Goal: Find specific page/section: Find specific page/section

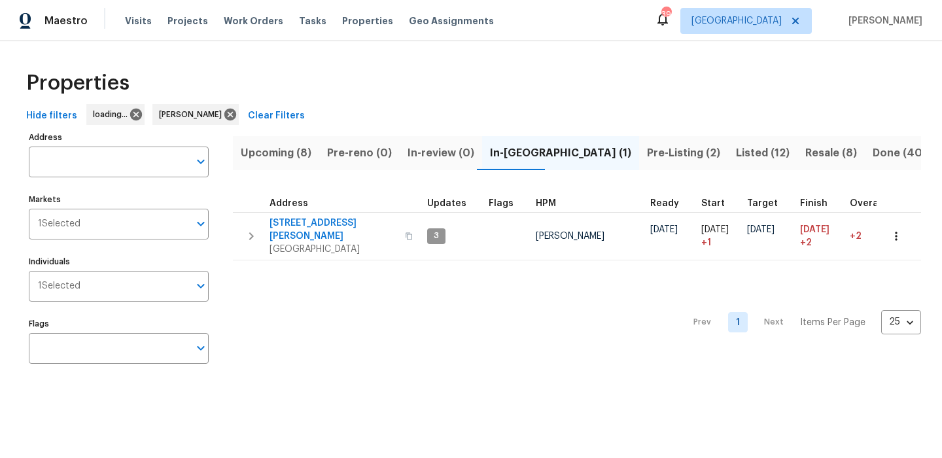
click at [647, 157] on span "Pre-Listing (2)" at bounding box center [683, 153] width 73 height 18
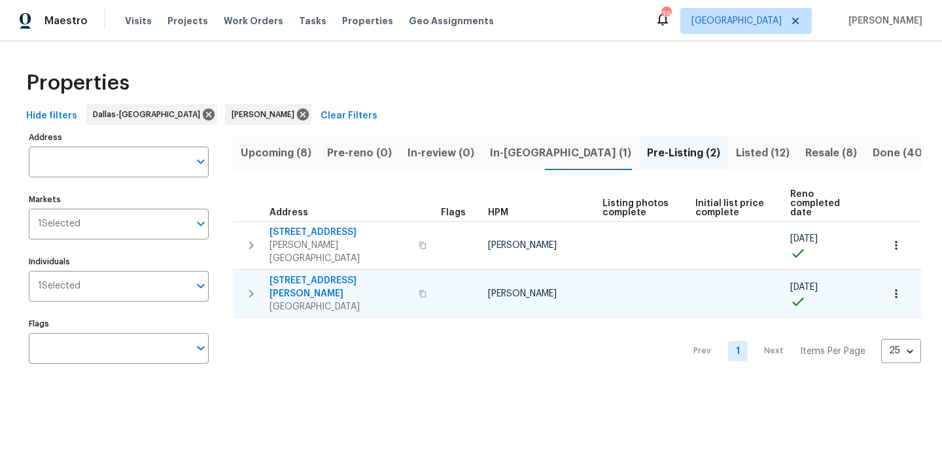
click at [900, 287] on icon "button" at bounding box center [896, 293] width 13 height 13
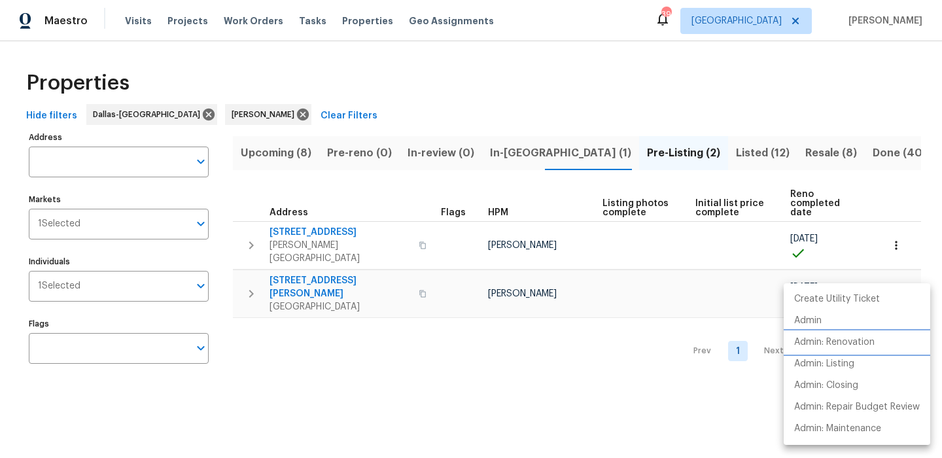
click at [869, 336] on p "Admin: Renovation" at bounding box center [834, 343] width 80 height 14
click at [266, 160] on div at bounding box center [471, 229] width 942 height 458
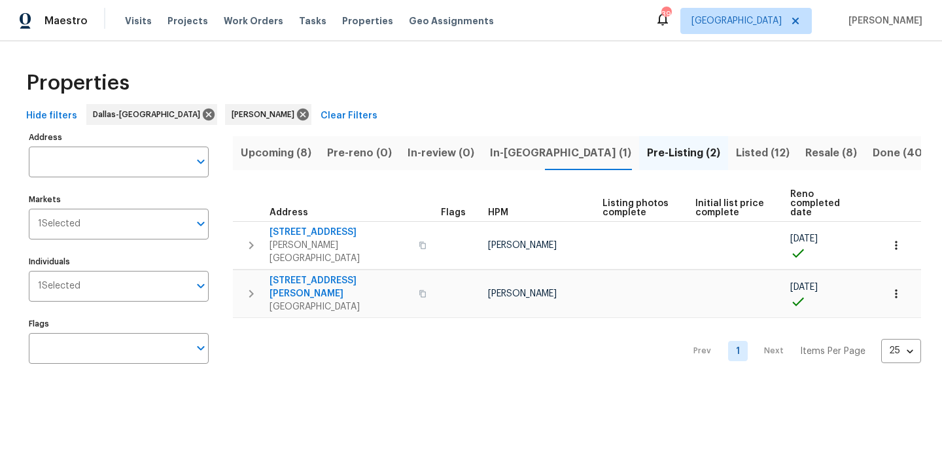
click at [270, 151] on span "Upcoming (8)" at bounding box center [276, 153] width 71 height 18
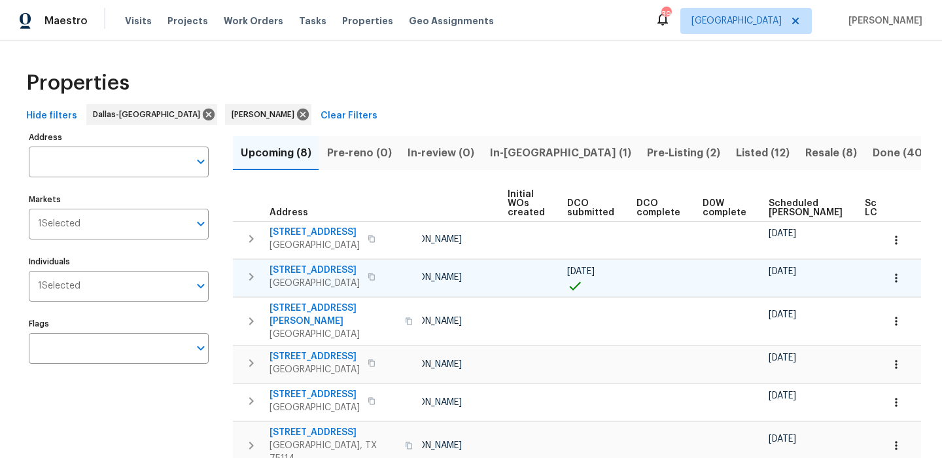
scroll to position [0, 92]
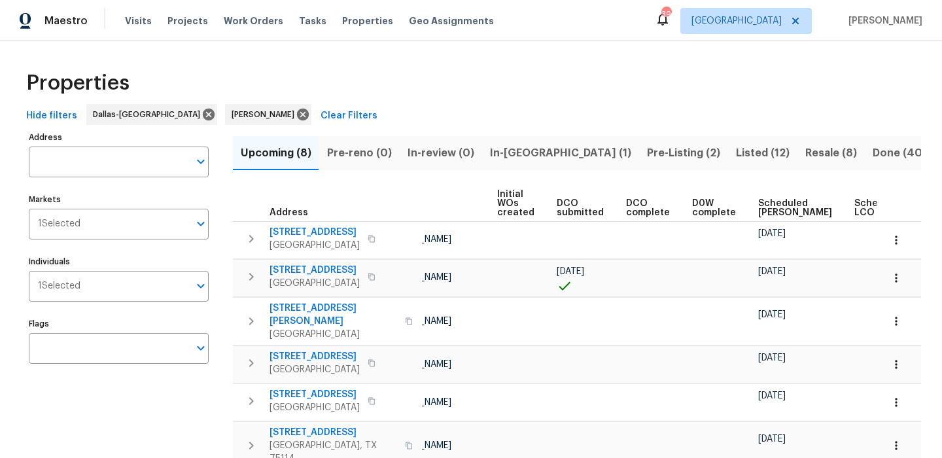
click at [771, 210] on span "Scheduled COE" at bounding box center [795, 208] width 74 height 18
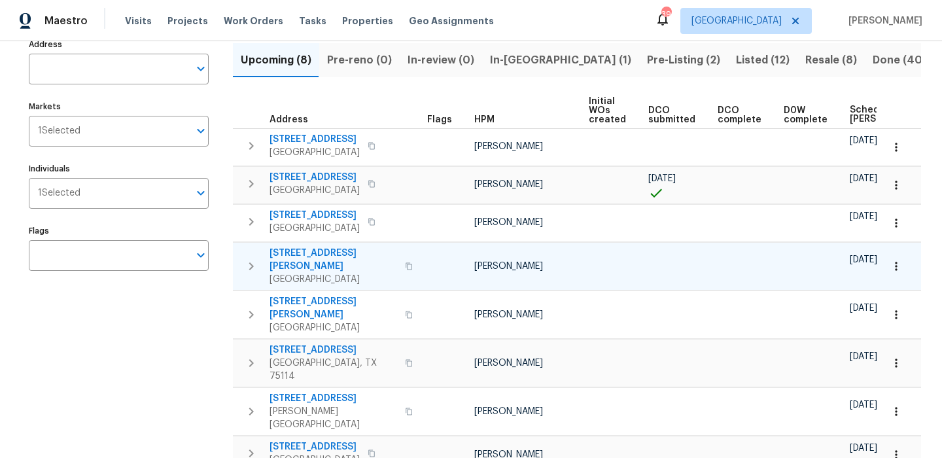
scroll to position [94, 0]
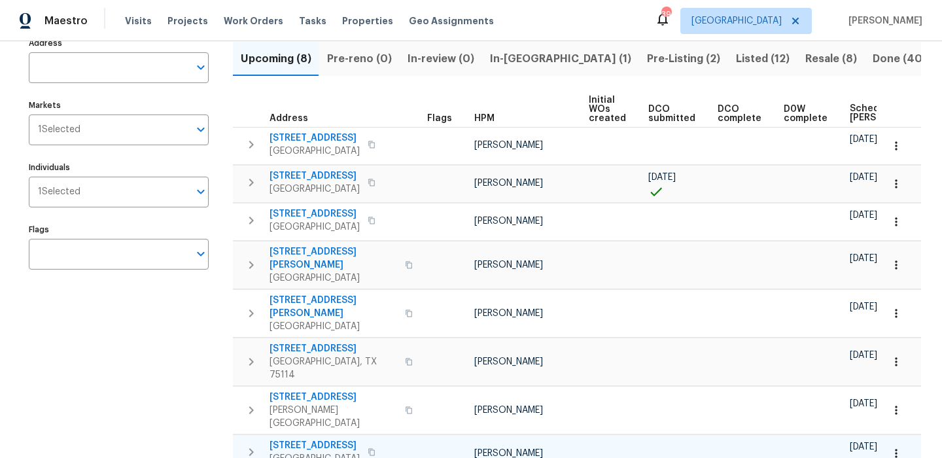
click at [324, 439] on span "4725 Zealand St" at bounding box center [315, 445] width 90 height 13
click at [328, 177] on span "1718 Mountain Lake Rd" at bounding box center [315, 175] width 90 height 13
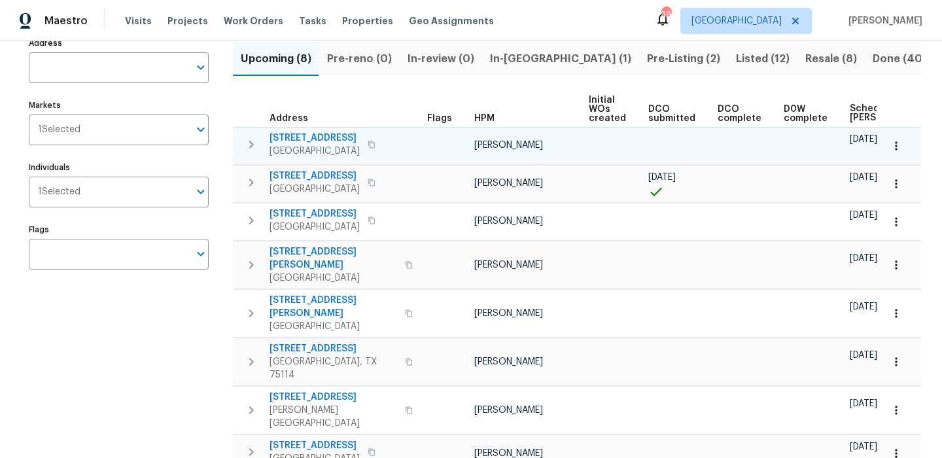
click at [326, 139] on span "5418 Bradford Dr" at bounding box center [315, 137] width 90 height 13
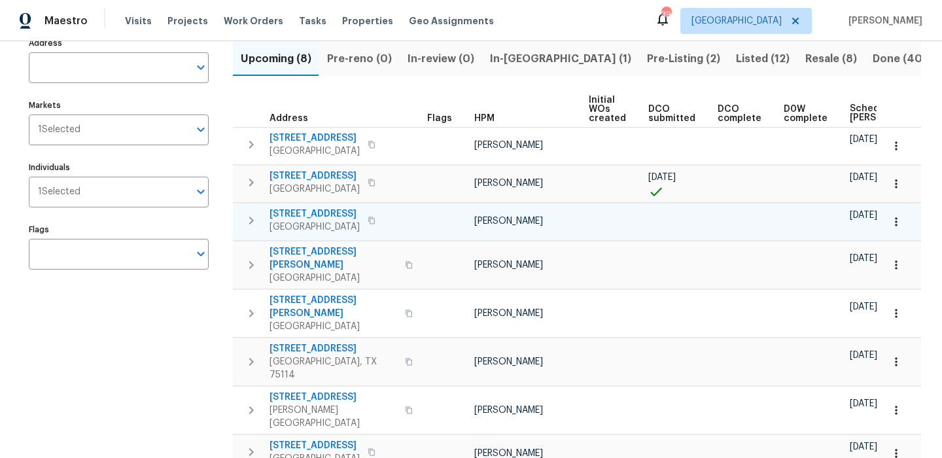
click at [320, 210] on span "1211 Dacki Ave" at bounding box center [315, 213] width 90 height 13
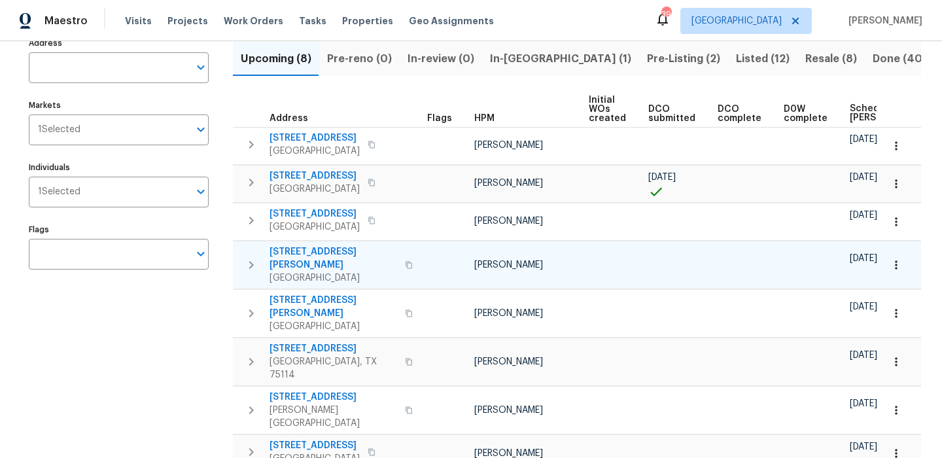
click at [338, 251] on span "4346 Hamilton Ave" at bounding box center [334, 258] width 128 height 26
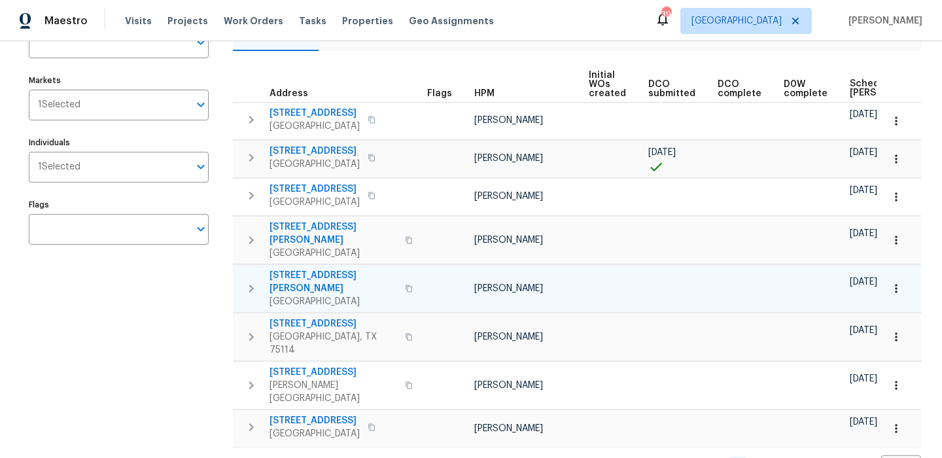
scroll to position [0, 0]
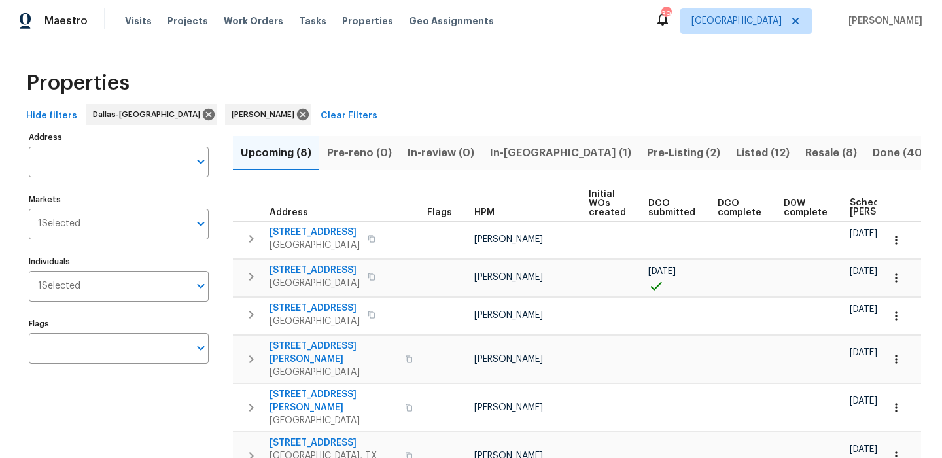
click at [805, 161] on span "Resale (8)" at bounding box center [831, 153] width 52 height 18
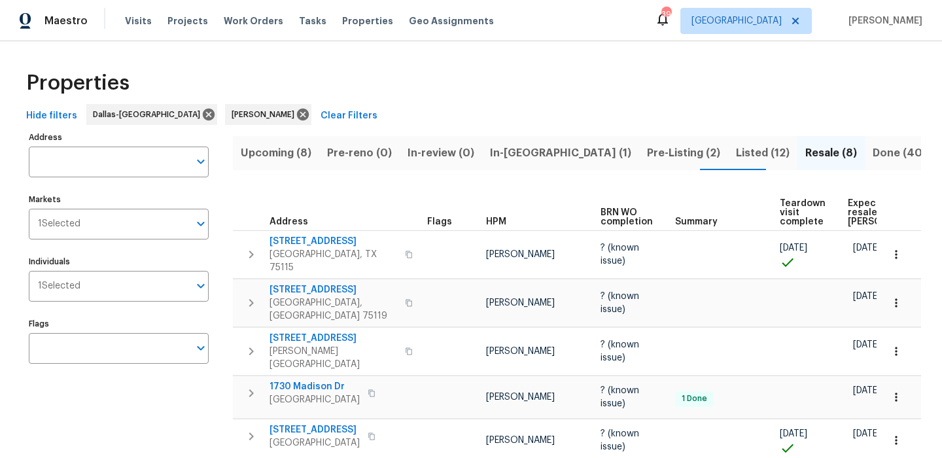
click at [865, 205] on span "Expected resale COE" at bounding box center [885, 212] width 74 height 27
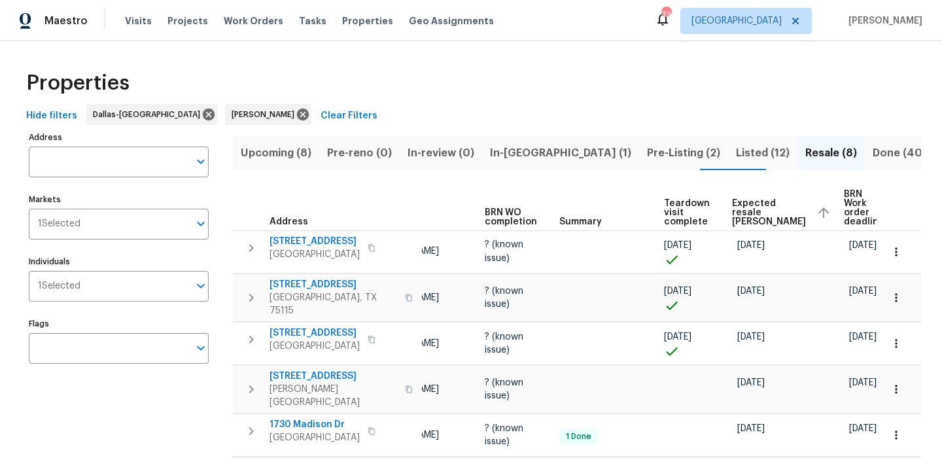
click at [736, 145] on span "Listed (12)" at bounding box center [763, 153] width 54 height 18
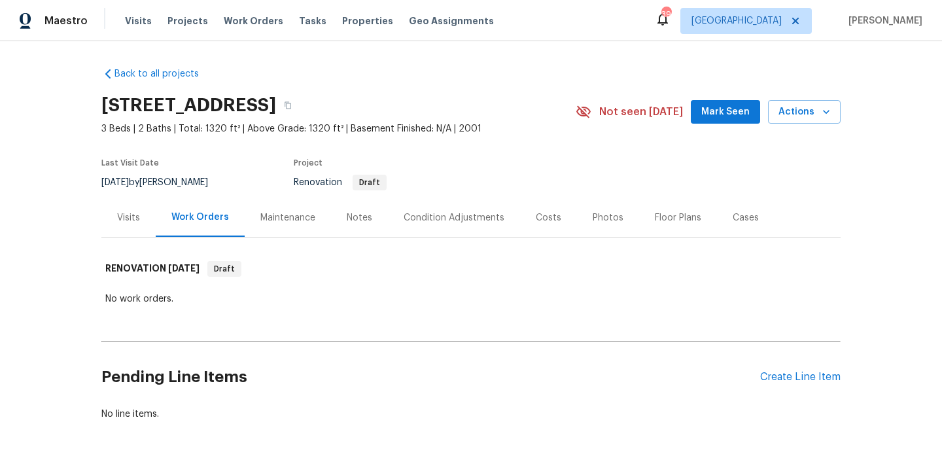
click at [469, 223] on div "Condition Adjustments" at bounding box center [454, 217] width 101 height 13
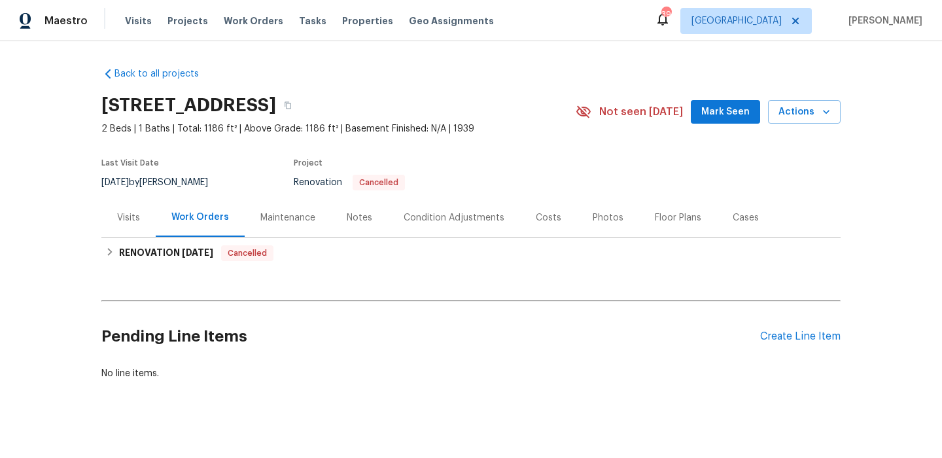
click at [426, 215] on div "Condition Adjustments" at bounding box center [454, 217] width 101 height 13
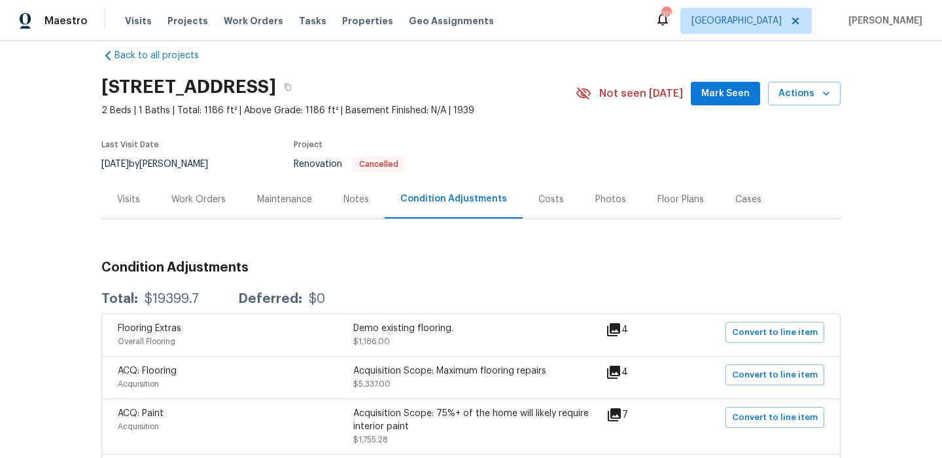
scroll to position [22, 0]
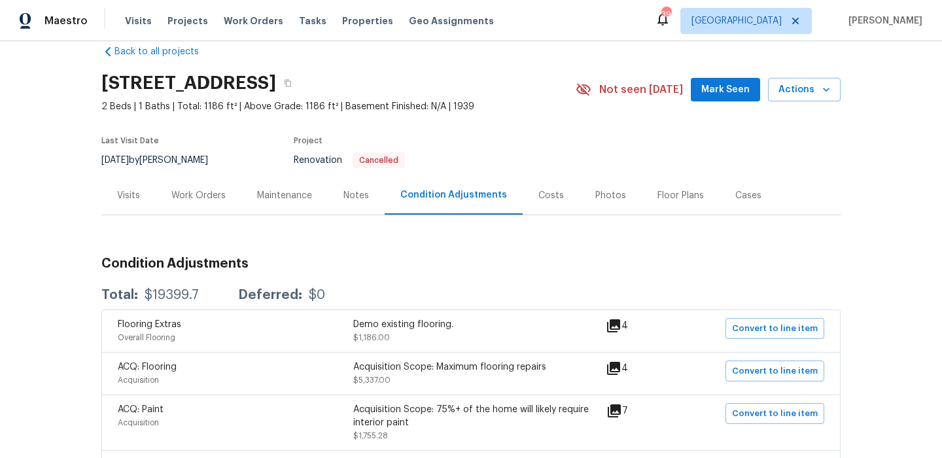
click at [534, 186] on div "Costs" at bounding box center [551, 195] width 57 height 39
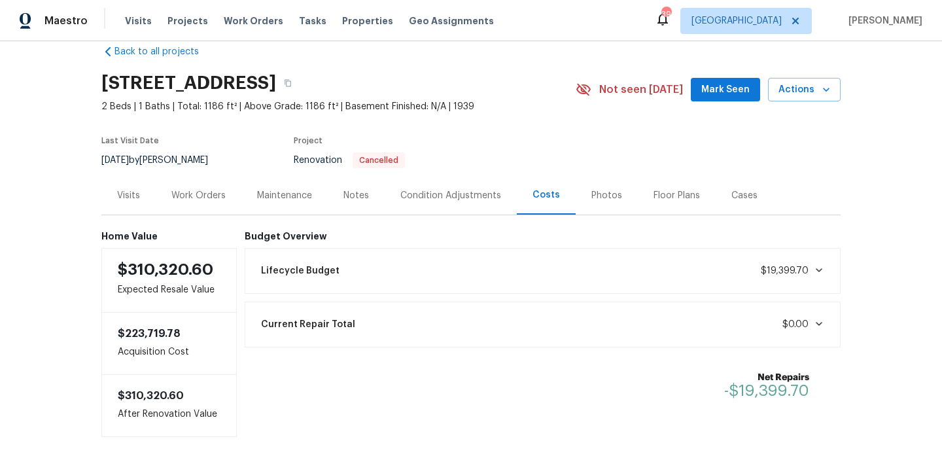
click at [217, 205] on div "Work Orders" at bounding box center [199, 195] width 86 height 39
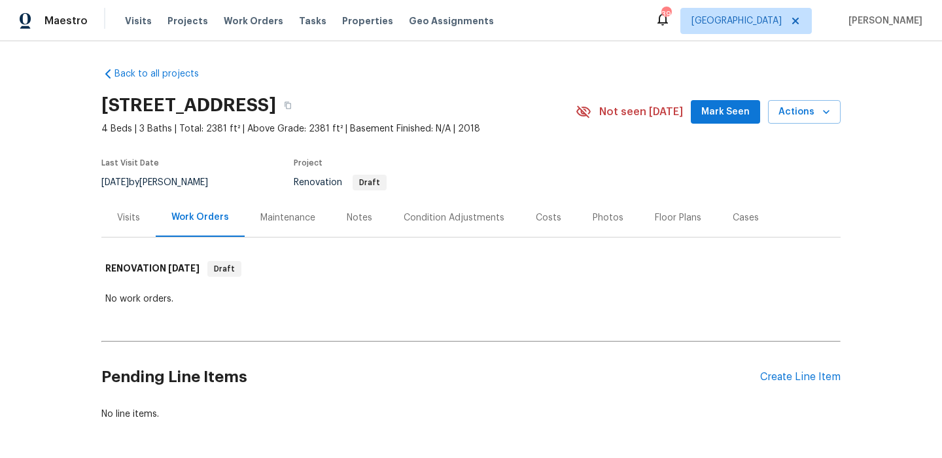
click at [366, 220] on div "Notes" at bounding box center [360, 217] width 26 height 13
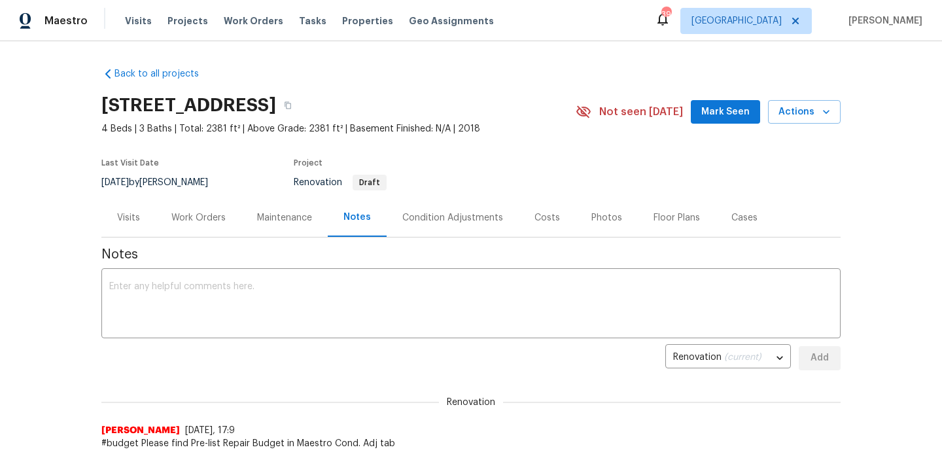
click at [455, 222] on div "Condition Adjustments" at bounding box center [452, 217] width 101 height 13
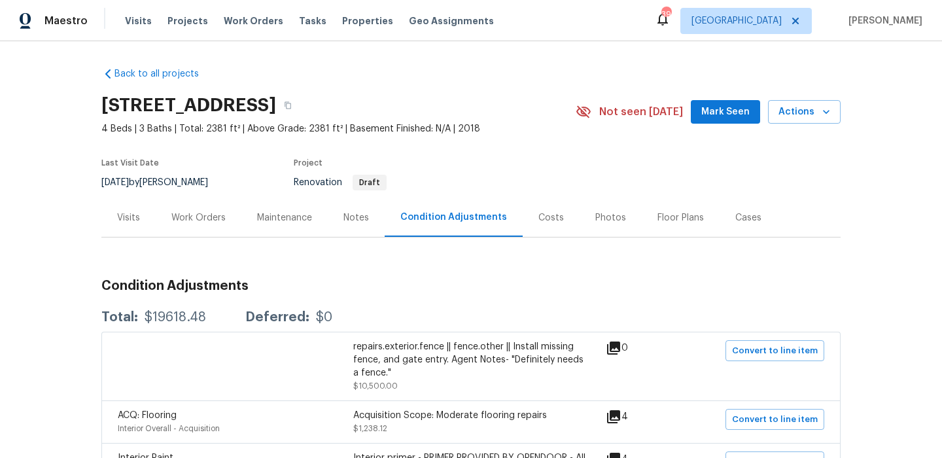
click at [523, 220] on div "Costs" at bounding box center [551, 217] width 57 height 39
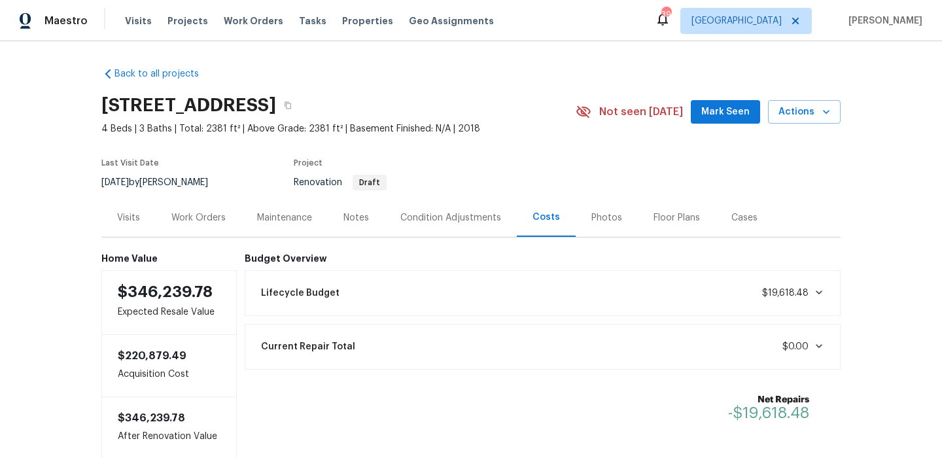
click at [444, 207] on div "Condition Adjustments" at bounding box center [451, 217] width 132 height 39
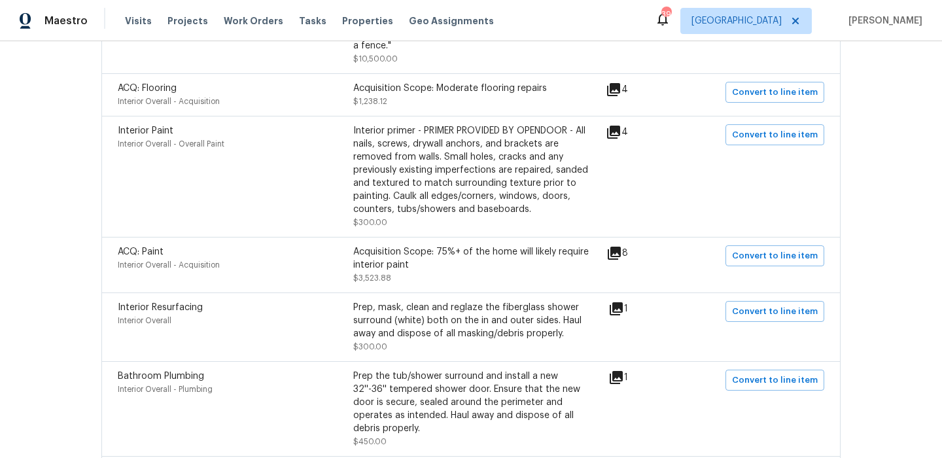
scroll to position [329, 0]
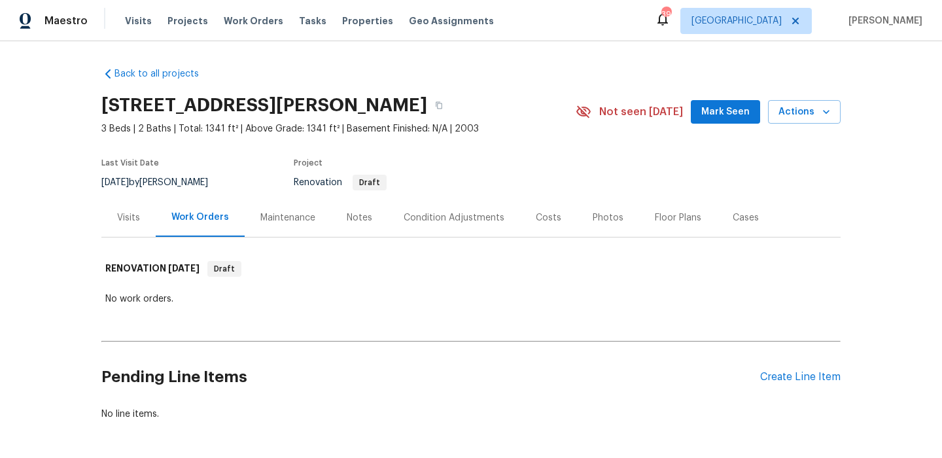
click at [532, 205] on div "Costs" at bounding box center [548, 217] width 57 height 39
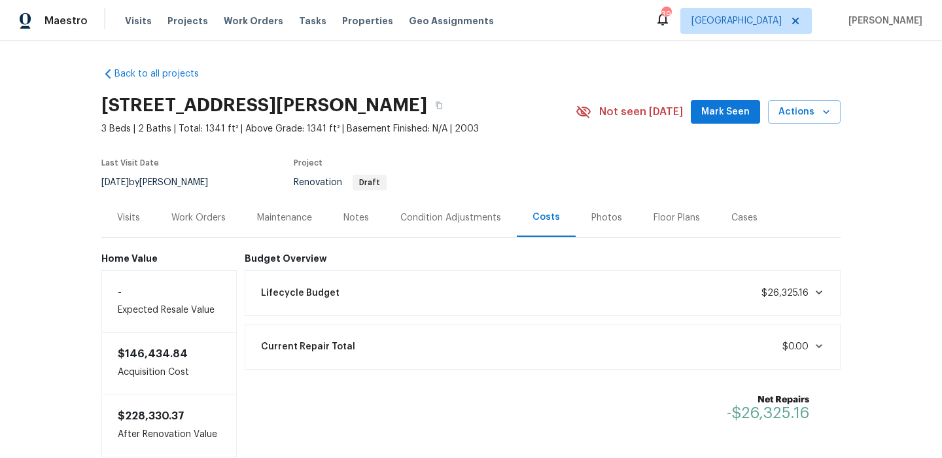
click at [398, 220] on div "Condition Adjustments" at bounding box center [451, 217] width 132 height 39
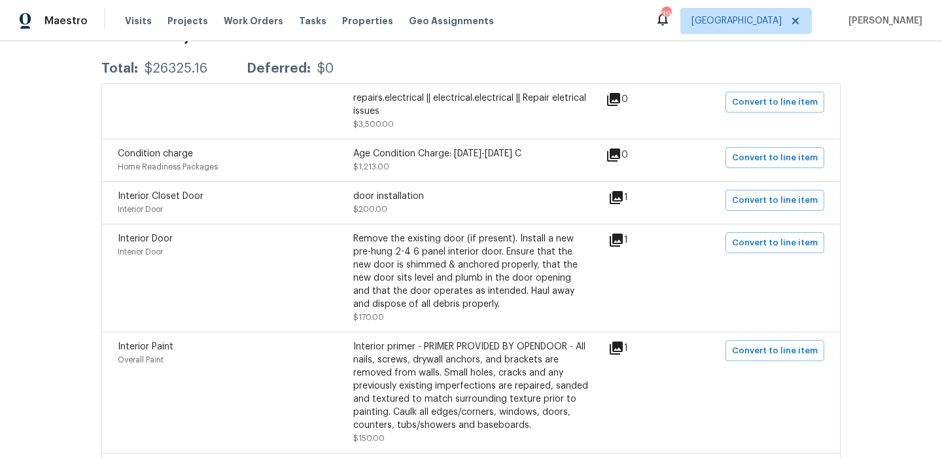
scroll to position [252, 0]
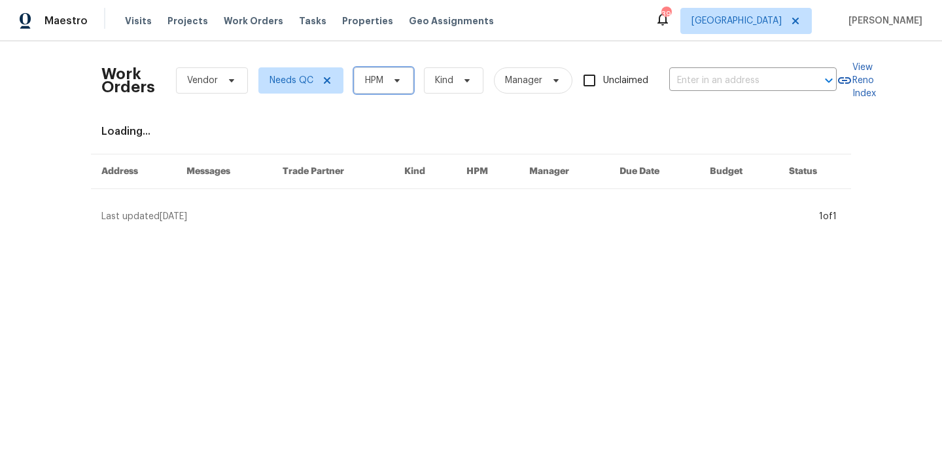
click at [361, 91] on span "HPM" at bounding box center [384, 80] width 60 height 26
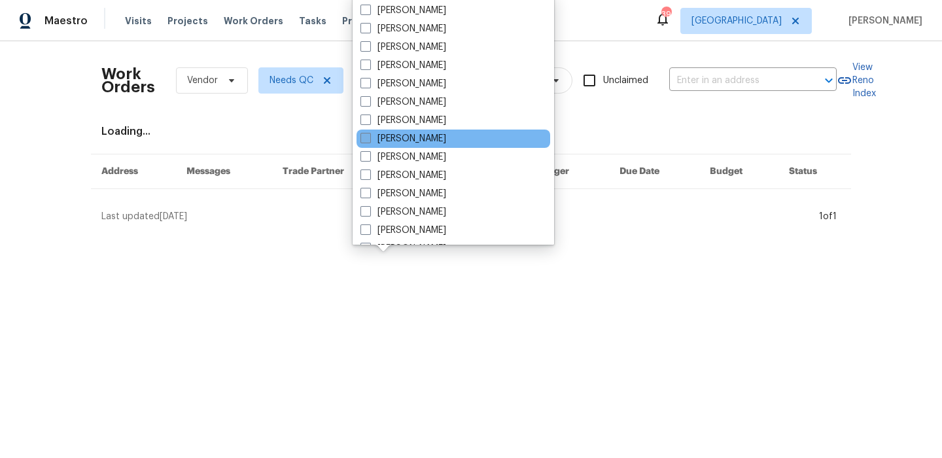
scroll to position [65, 0]
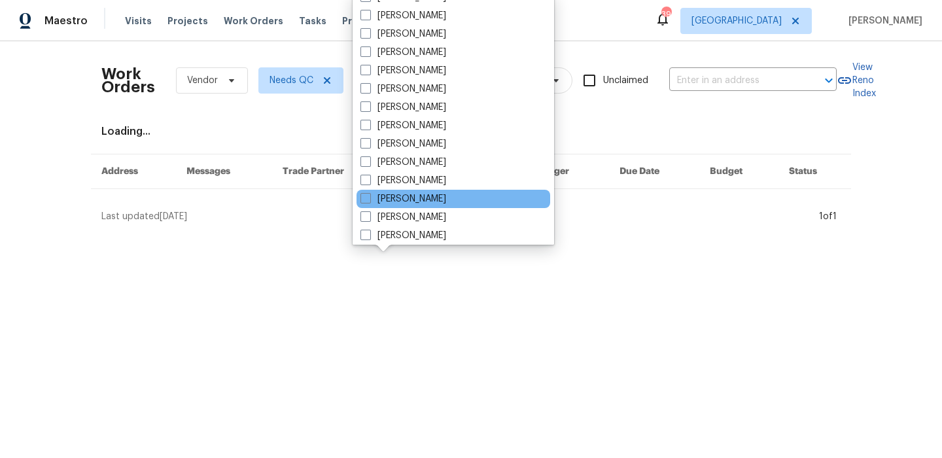
click at [427, 207] on div "Elton Stafford" at bounding box center [454, 199] width 194 height 18
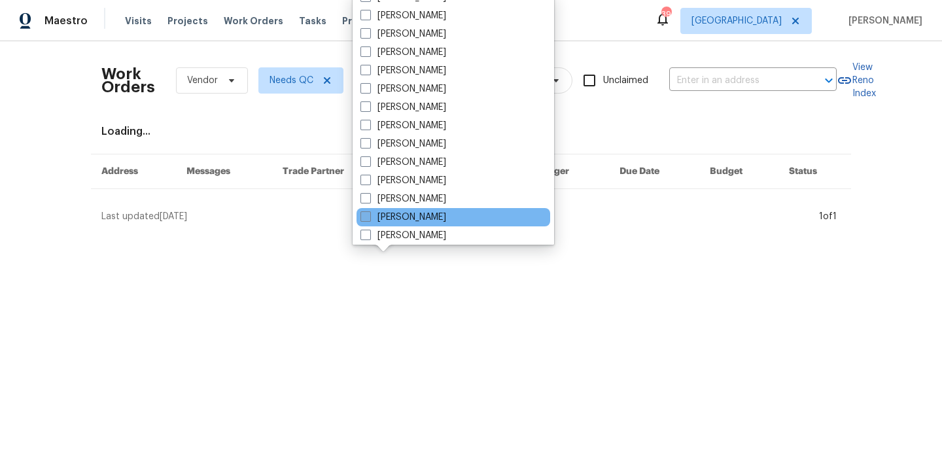
click at [424, 211] on label "[PERSON_NAME]" at bounding box center [403, 217] width 86 height 13
click at [369, 211] on input "[PERSON_NAME]" at bounding box center [364, 215] width 9 height 9
checkbox input "true"
